Goal: Navigation & Orientation: Understand site structure

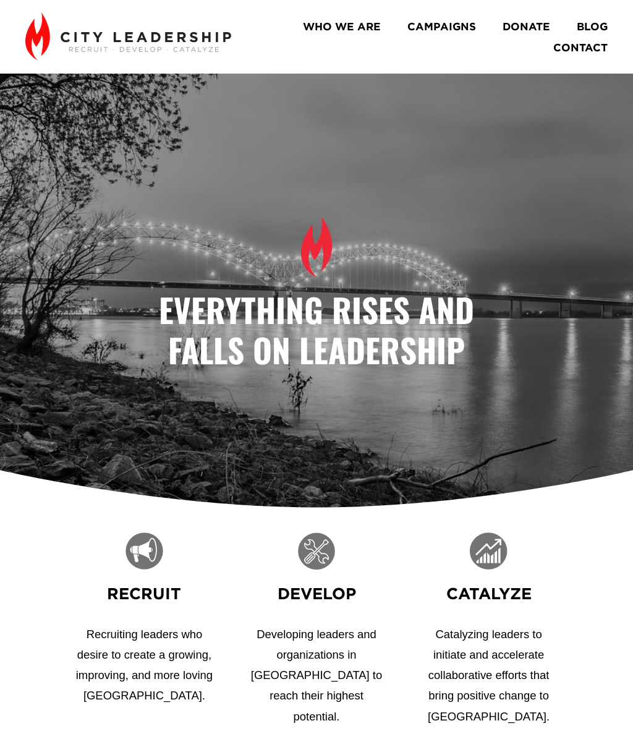
click at [0, 0] on div at bounding box center [0, 0] width 0 height 0
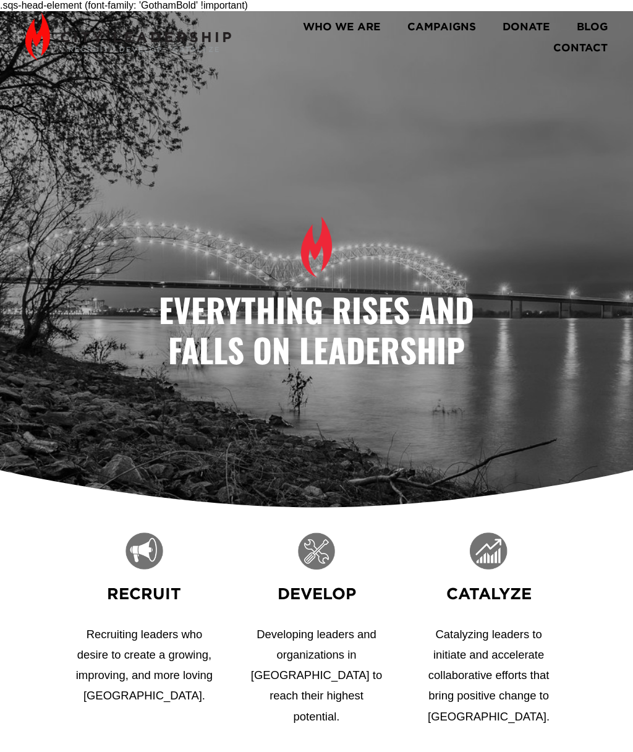
click at [357, 578] on link "CONTACT" at bounding box center [316, 584] width 181 height 38
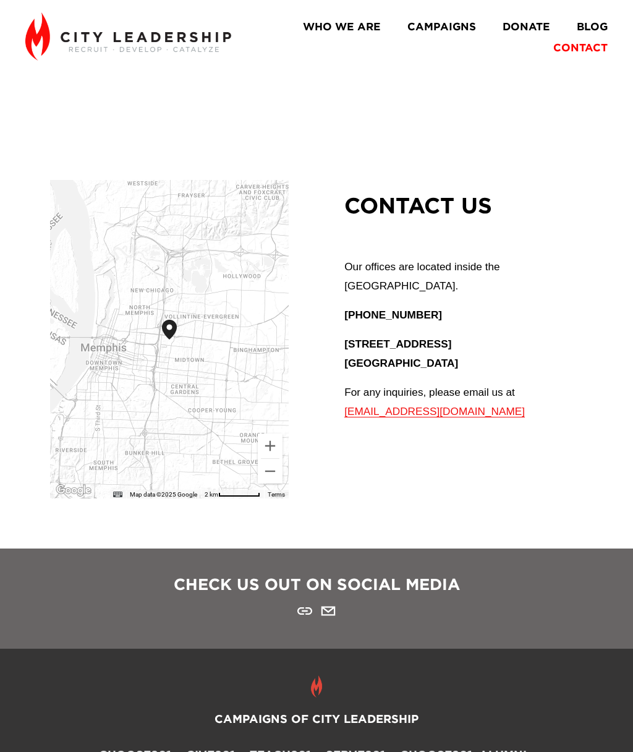
click at [0, 0] on div at bounding box center [0, 0] width 0 height 0
click at [332, 507] on link "BLOG" at bounding box center [317, 508] width 106 height 38
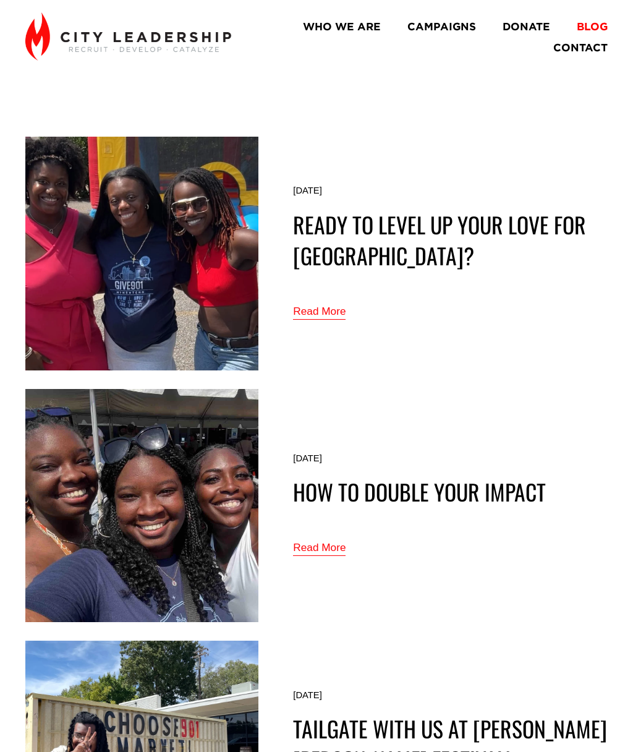
click at [0, 0] on div at bounding box center [0, 0] width 0 height 0
click at [405, 275] on link "WHO WE ARE" at bounding box center [316, 279] width 251 height 38
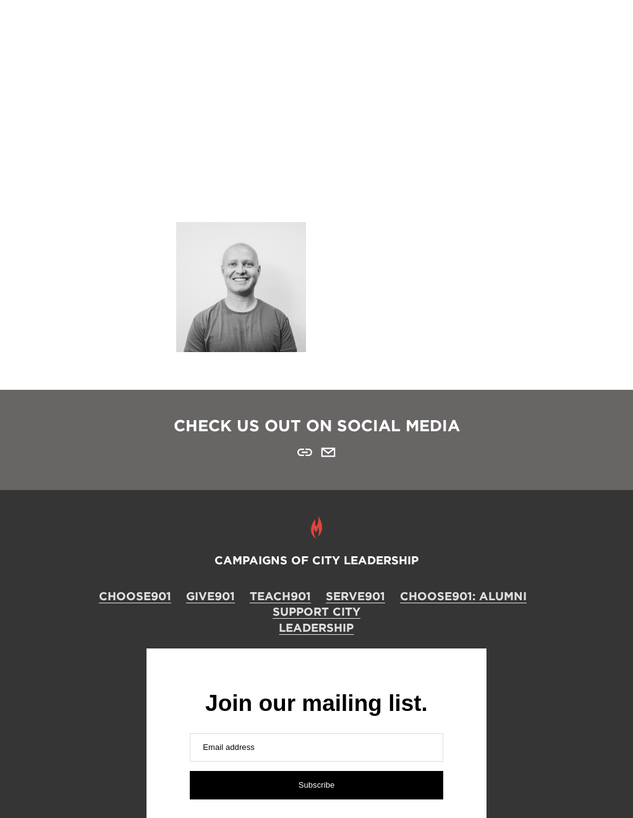
scroll to position [1300, 0]
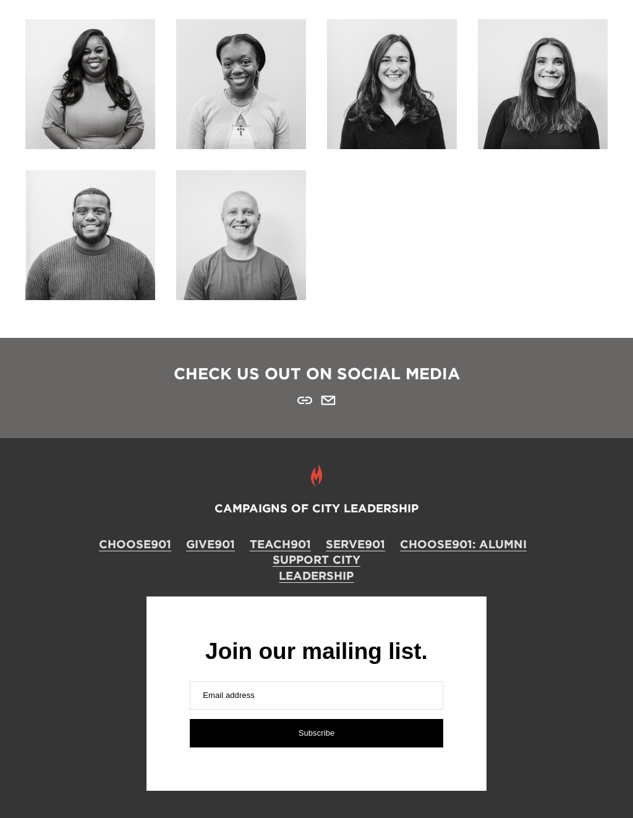
click at [350, 552] on link "Support City Leadership" at bounding box center [317, 568] width 146 height 32
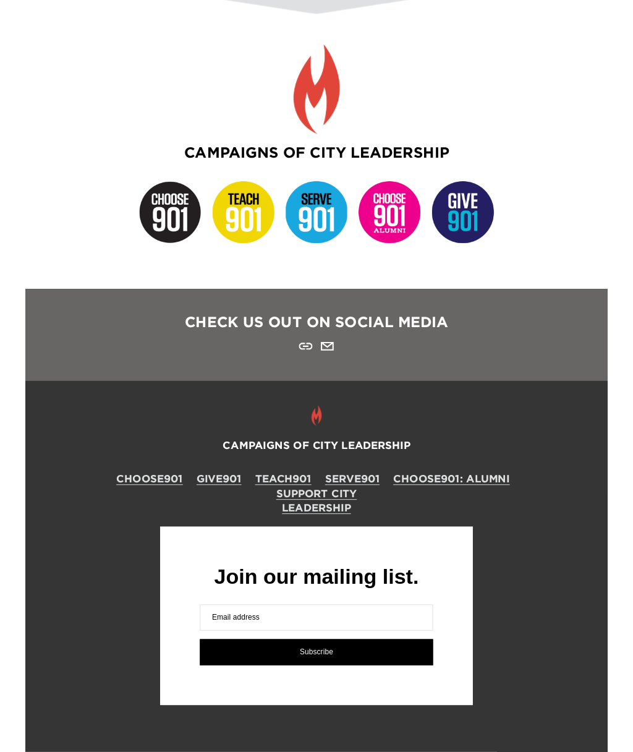
scroll to position [2310, 0]
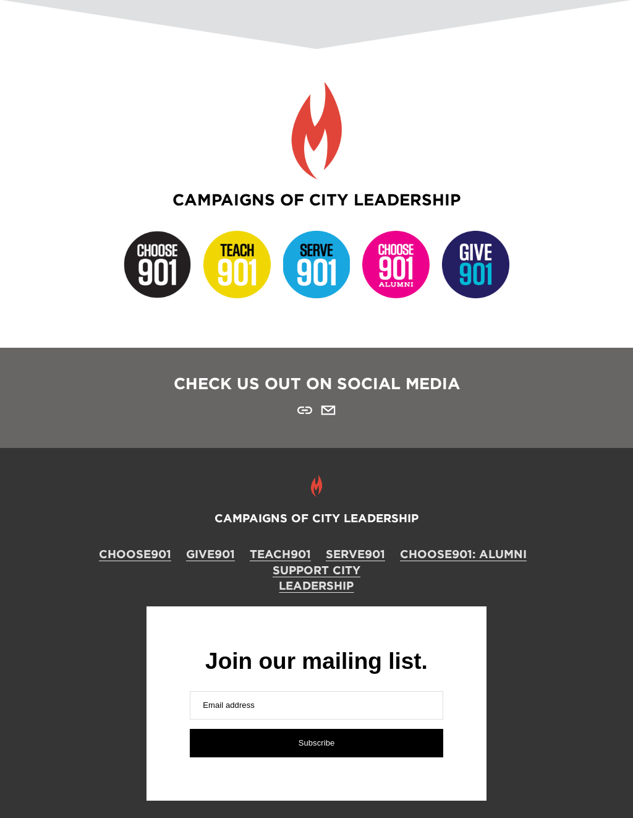
scroll to position [2367, 0]
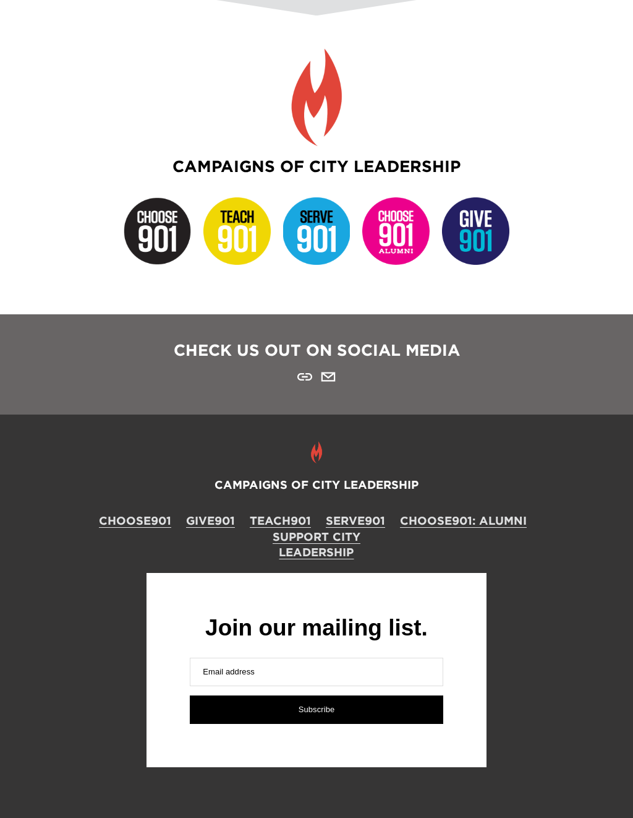
click at [146, 522] on link "CHOOSE901" at bounding box center [135, 521] width 72 height 16
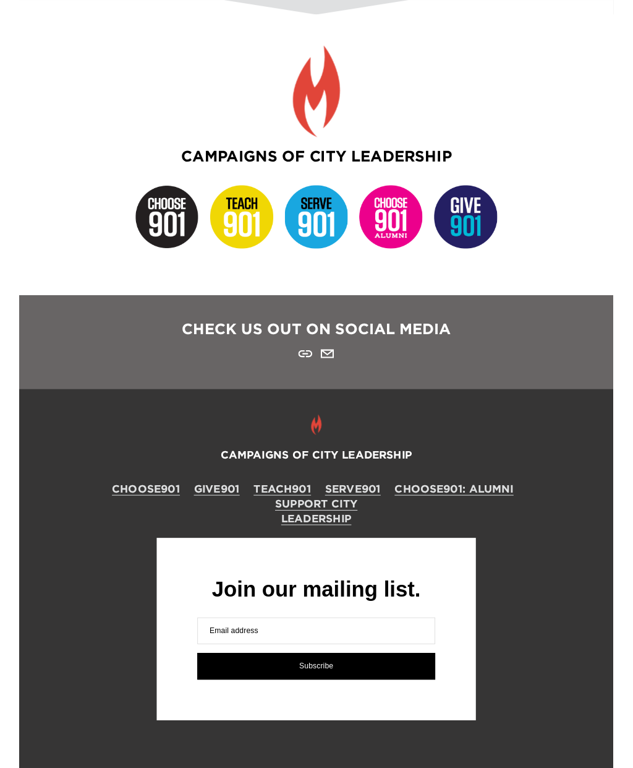
scroll to position [2274, 0]
